Goal: Find contact information: Find contact information

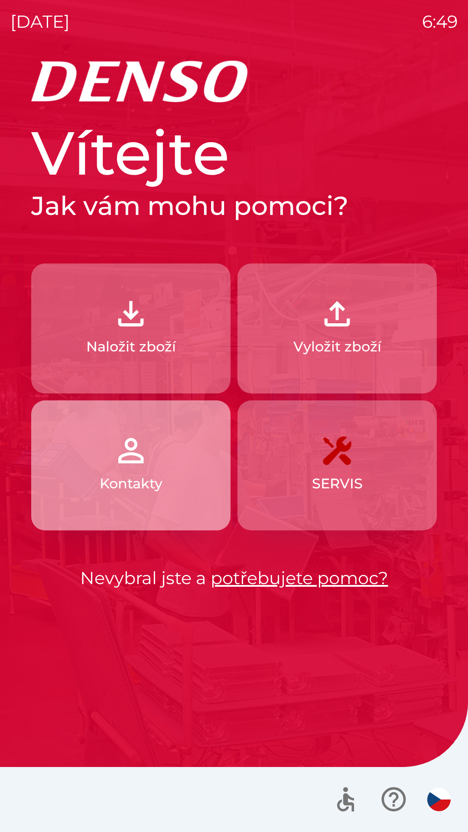
click at [121, 476] on p "Kontakty" at bounding box center [131, 483] width 63 height 21
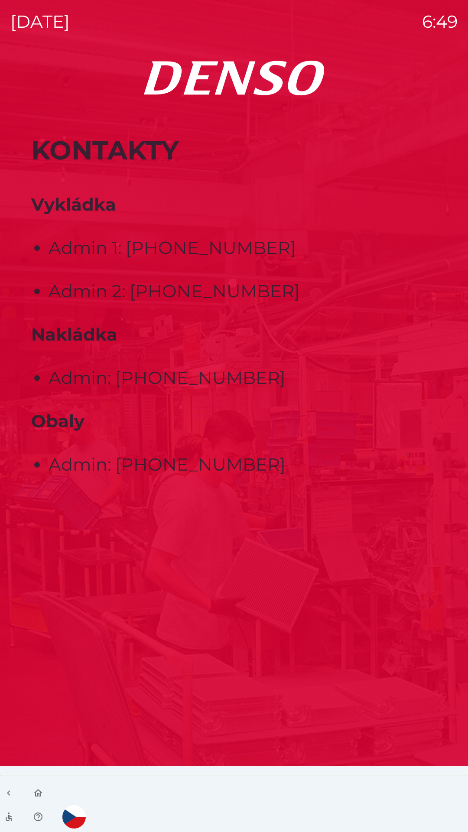
click at [187, 254] on p "Admin 1: [PHONE_NUMBER]" at bounding box center [243, 248] width 388 height 26
click at [203, 299] on p "Admin 2: [PHONE_NUMBER]" at bounding box center [243, 291] width 388 height 26
click at [112, 300] on p "Admin 2: [PHONE_NUMBER]" at bounding box center [243, 291] width 388 height 26
click at [78, 252] on ul "Admin 1: [PHONE_NUMBER] Admin 2: [PHONE_NUMBER]" at bounding box center [233, 269] width 405 height 69
click at [80, 210] on strong "Vykládka" at bounding box center [73, 204] width 85 height 21
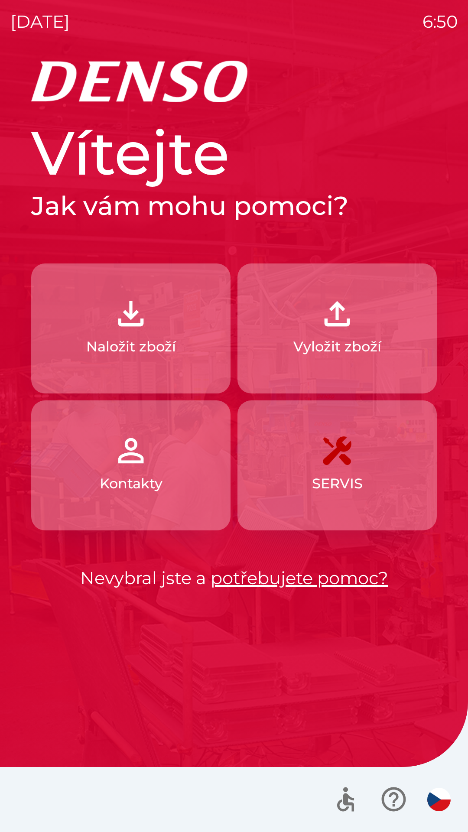
click at [123, 485] on p "Kontakty" at bounding box center [131, 483] width 63 height 21
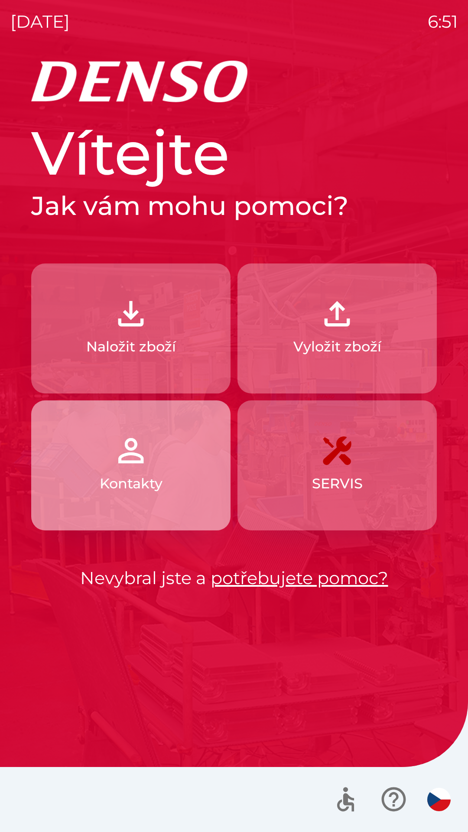
click at [113, 467] on img "button" at bounding box center [131, 450] width 38 height 38
